Goal: Find specific page/section: Find specific page/section

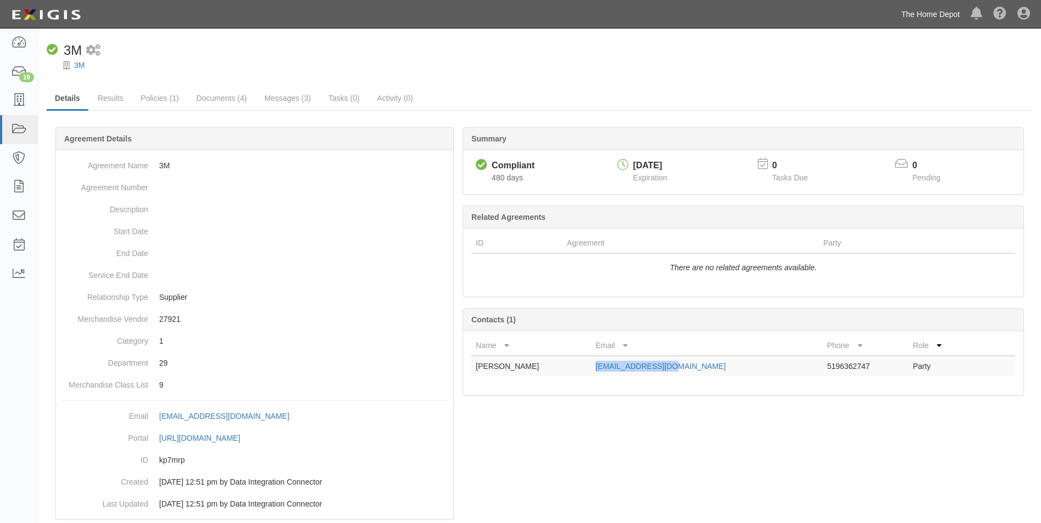
click at [939, 13] on link "The Home Depot" at bounding box center [930, 14] width 70 height 22
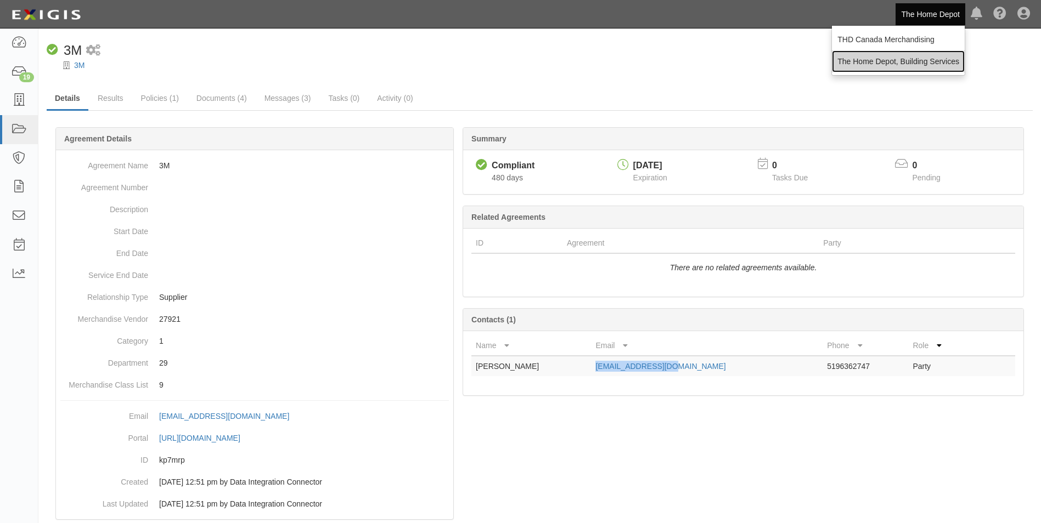
click at [916, 54] on link "The Home Depot, Building Services" at bounding box center [898, 61] width 133 height 22
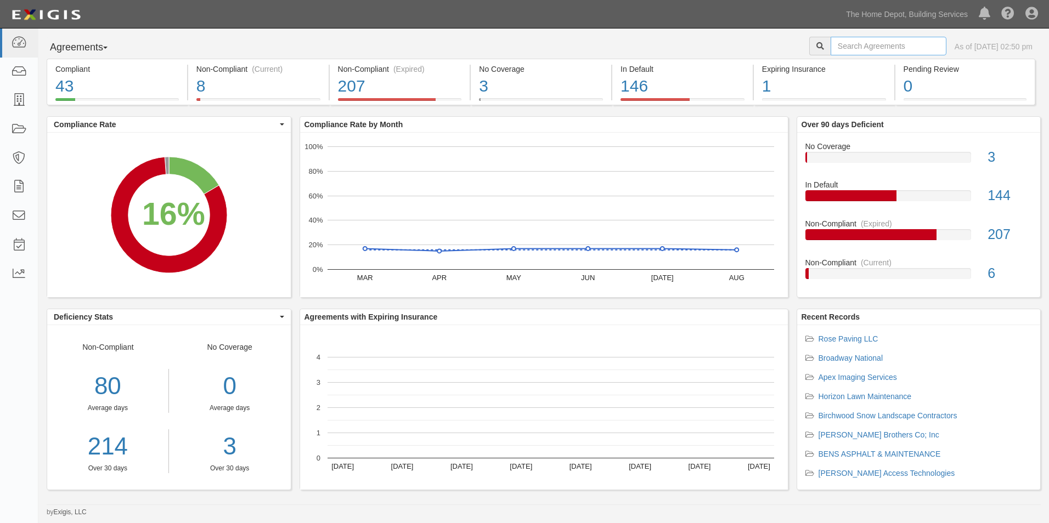
click at [880, 46] on input "text" at bounding box center [889, 46] width 116 height 19
type input "pavewest"
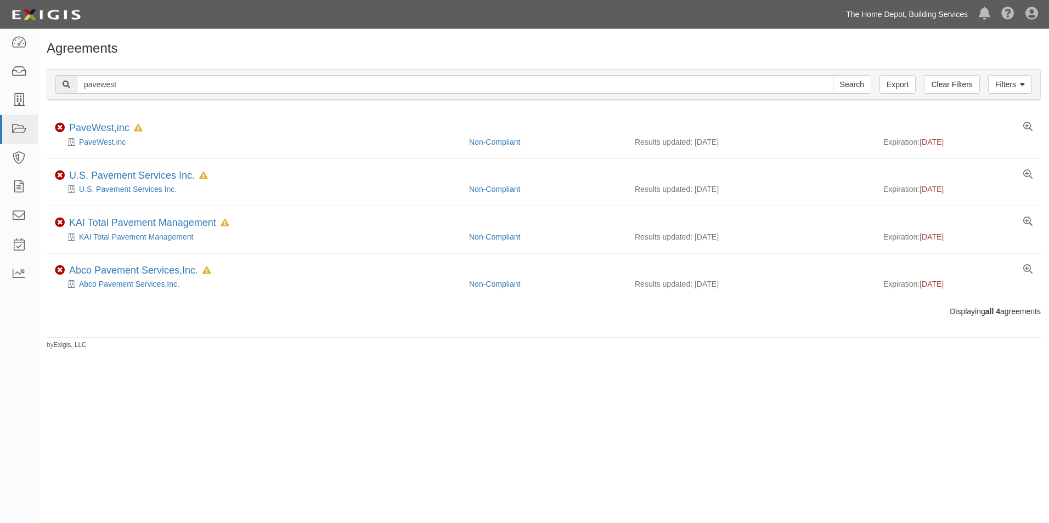
click at [885, 14] on link "The Home Depot, Building Services" at bounding box center [906, 14] width 133 height 22
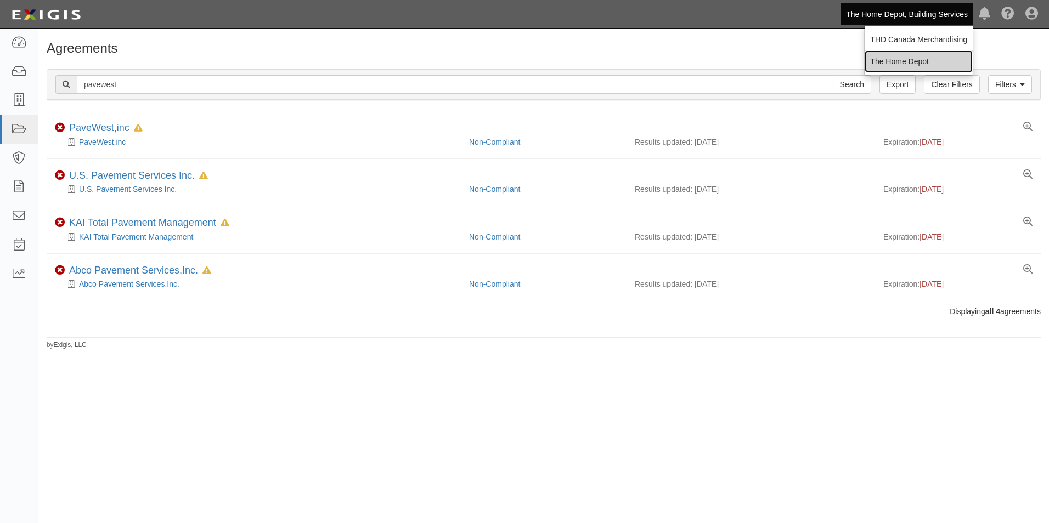
click at [894, 61] on link "The Home Depot" at bounding box center [919, 61] width 108 height 22
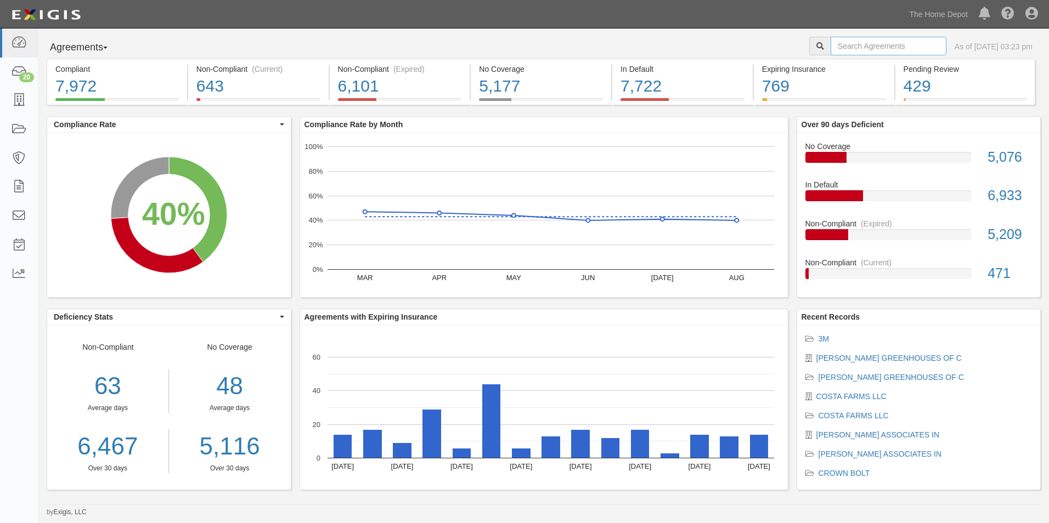
click at [849, 49] on input "text" at bounding box center [889, 46] width 116 height 19
type input "Everde"
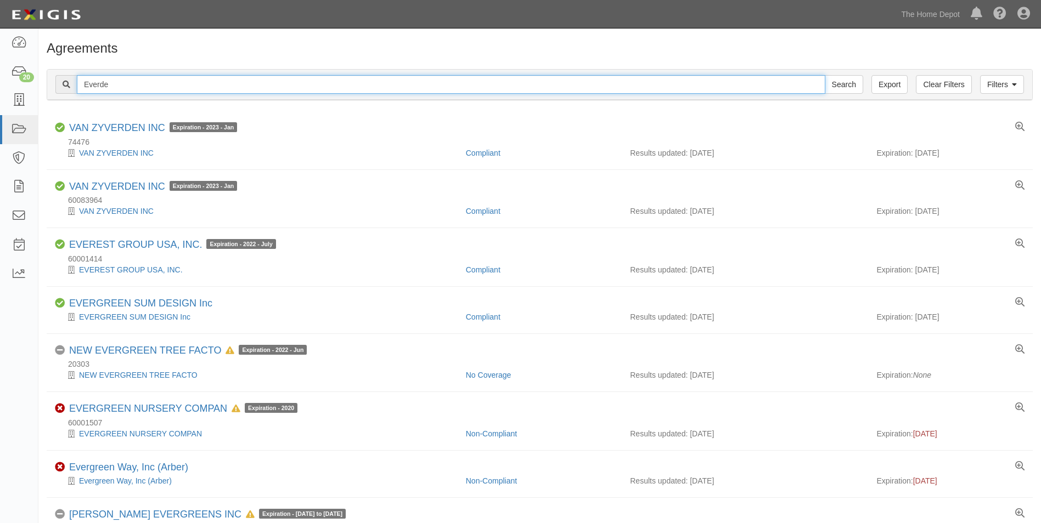
click at [131, 87] on input "Everde" at bounding box center [451, 84] width 748 height 19
paste input "297775"
type input "297775"
click at [825, 75] on input "Search" at bounding box center [844, 84] width 38 height 19
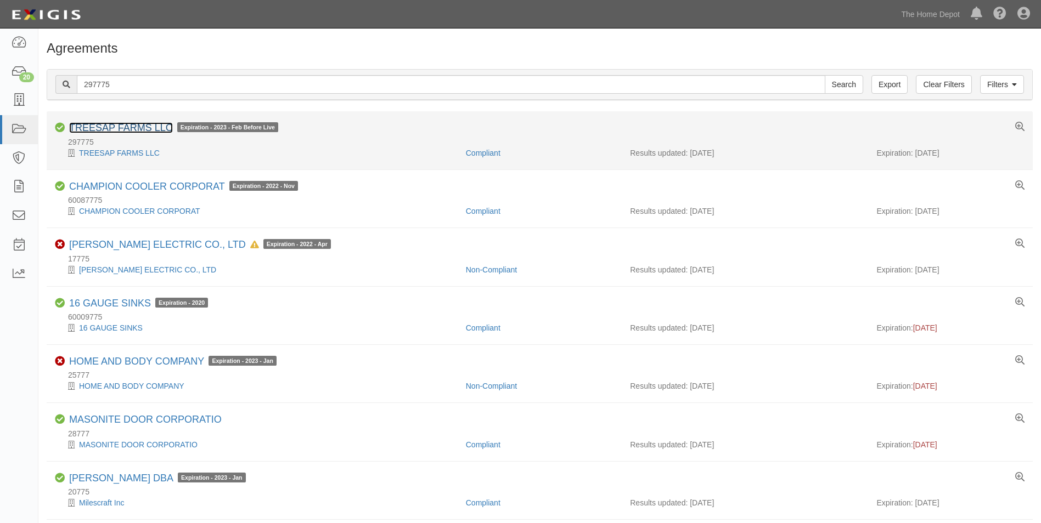
click at [120, 127] on link "TREESAP FARMS LLC" at bounding box center [121, 127] width 104 height 11
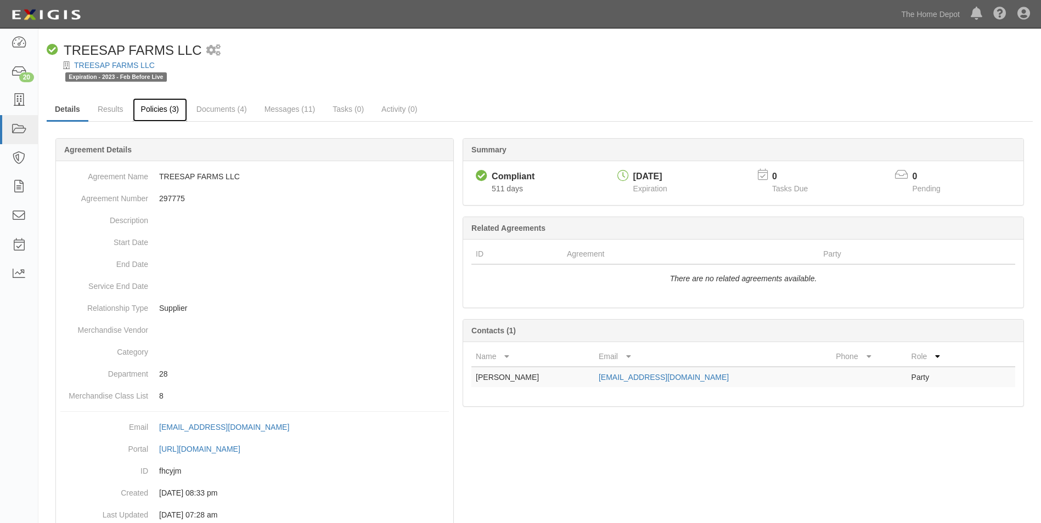
click at [163, 114] on link "Policies (3)" at bounding box center [160, 110] width 54 height 24
click at [174, 200] on dd "297775" at bounding box center [254, 199] width 388 height 22
copy dd "297775"
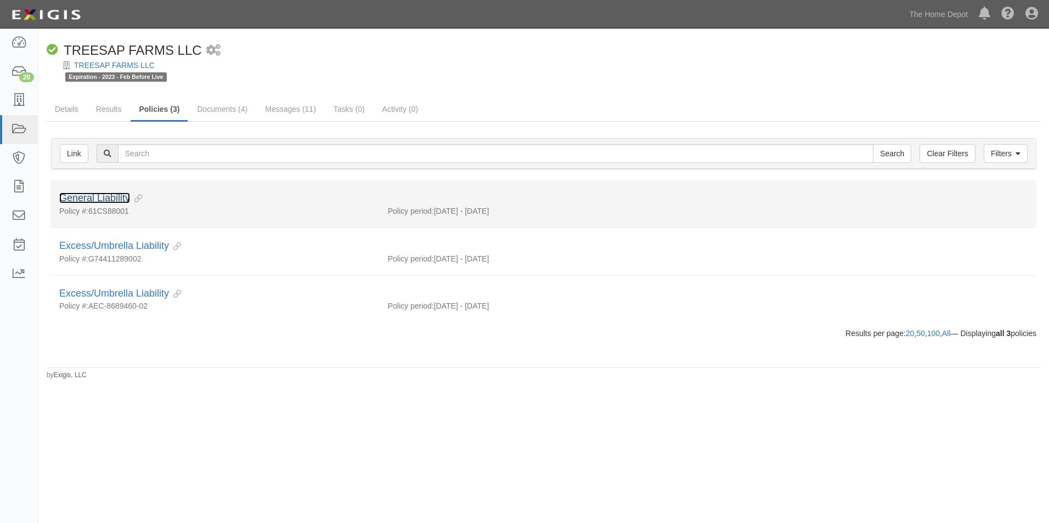
click at [112, 195] on link "General Liability" at bounding box center [94, 198] width 71 height 11
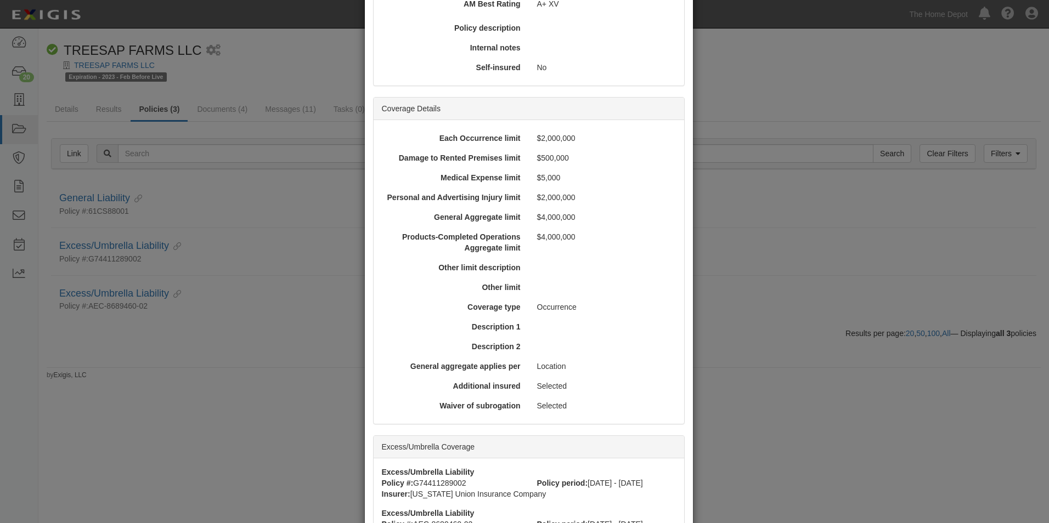
scroll to position [384, 0]
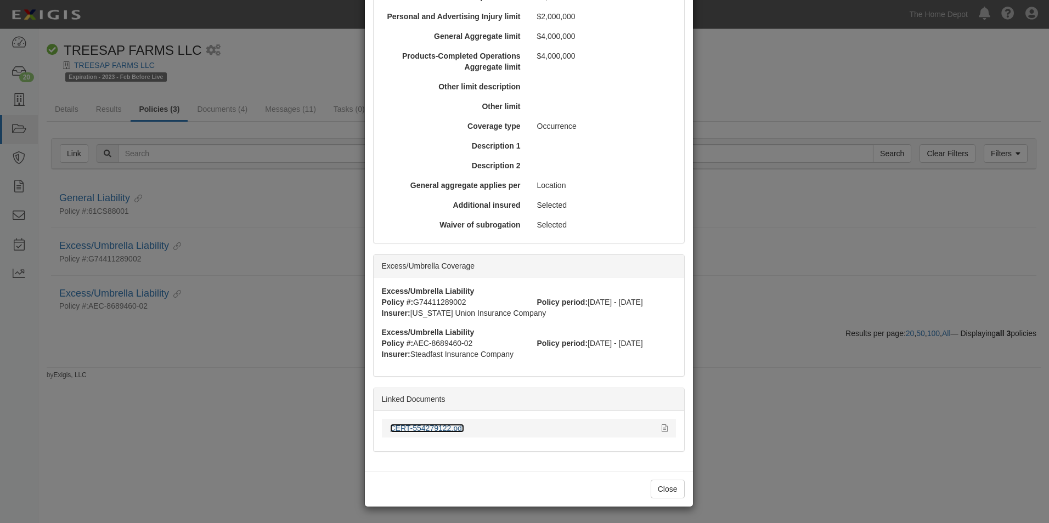
click at [428, 426] on link "CERT-554279122.pdf" at bounding box center [427, 428] width 74 height 9
click at [671, 485] on button "Close" at bounding box center [668, 489] width 34 height 19
